Goal: Task Accomplishment & Management: Manage account settings

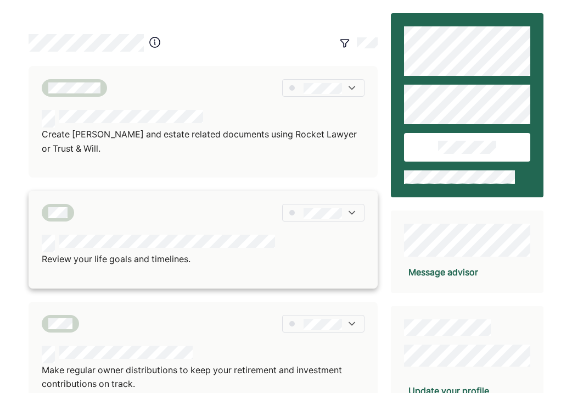
click at [215, 261] on p "Review your life goals and timelines." at bounding box center [158, 259] width 233 height 14
